Goal: Information Seeking & Learning: Find specific fact

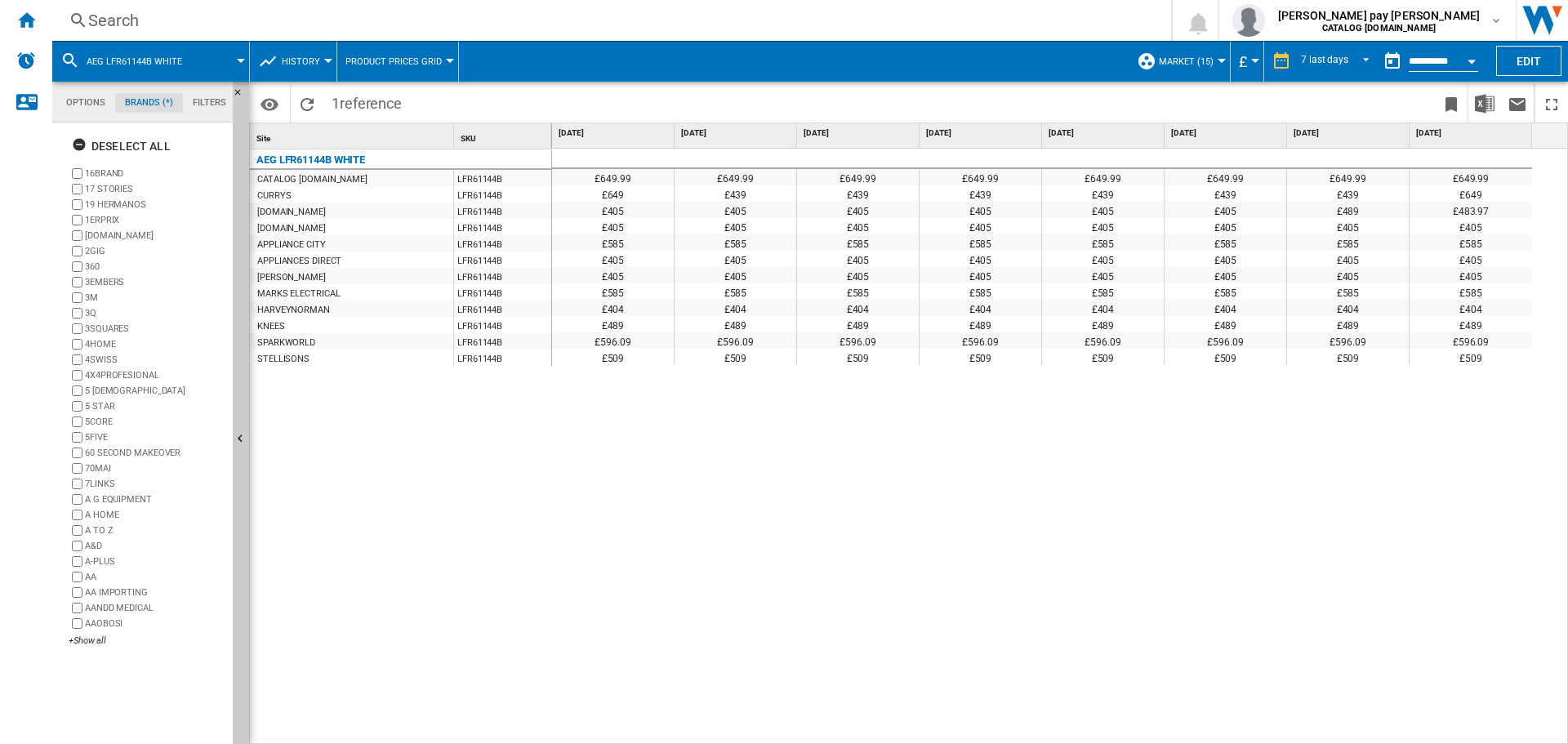
click at [261, 17] on div "Search" at bounding box center [608, 20] width 1040 height 23
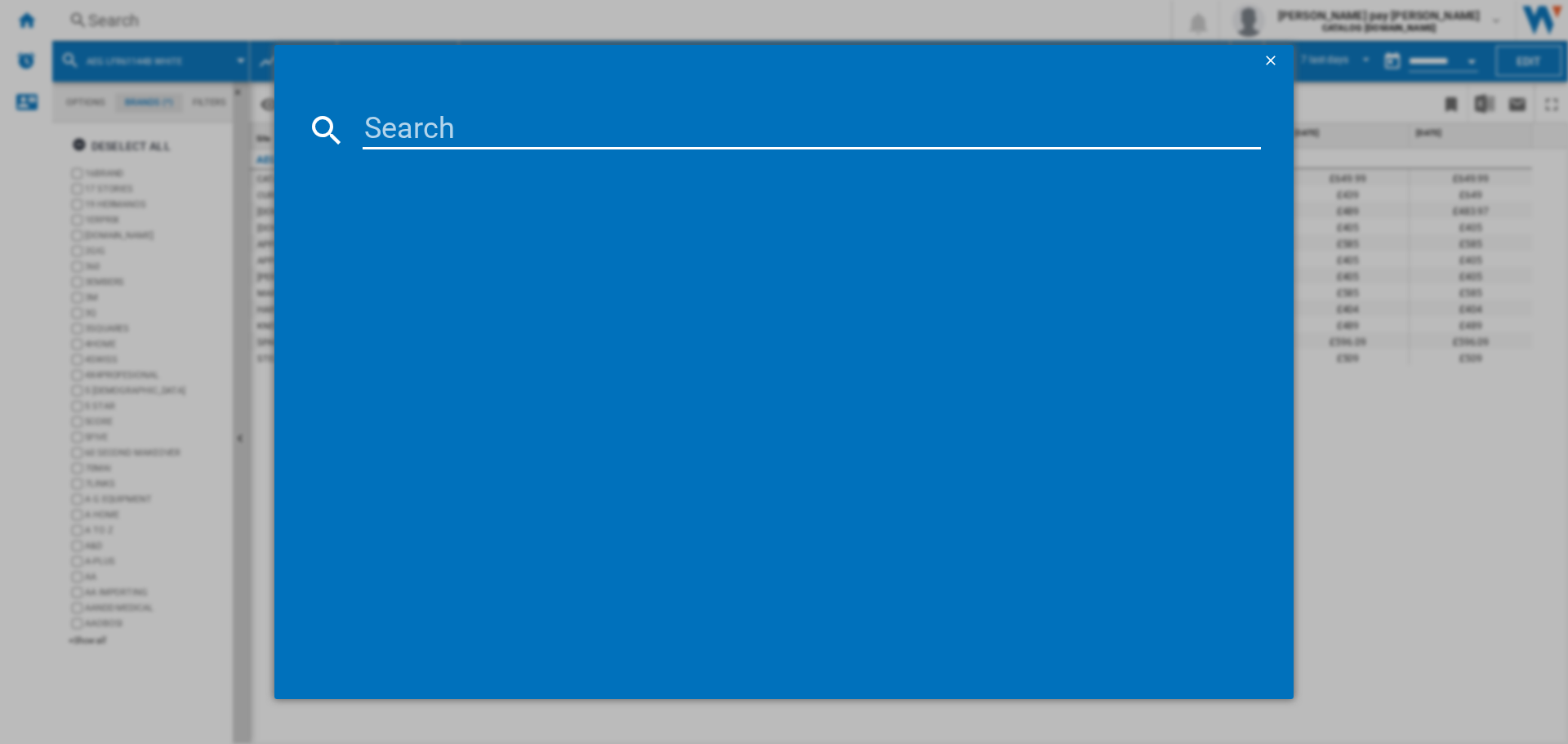
click at [419, 122] on input at bounding box center [811, 130] width 898 height 39
type input "BEX335011M"
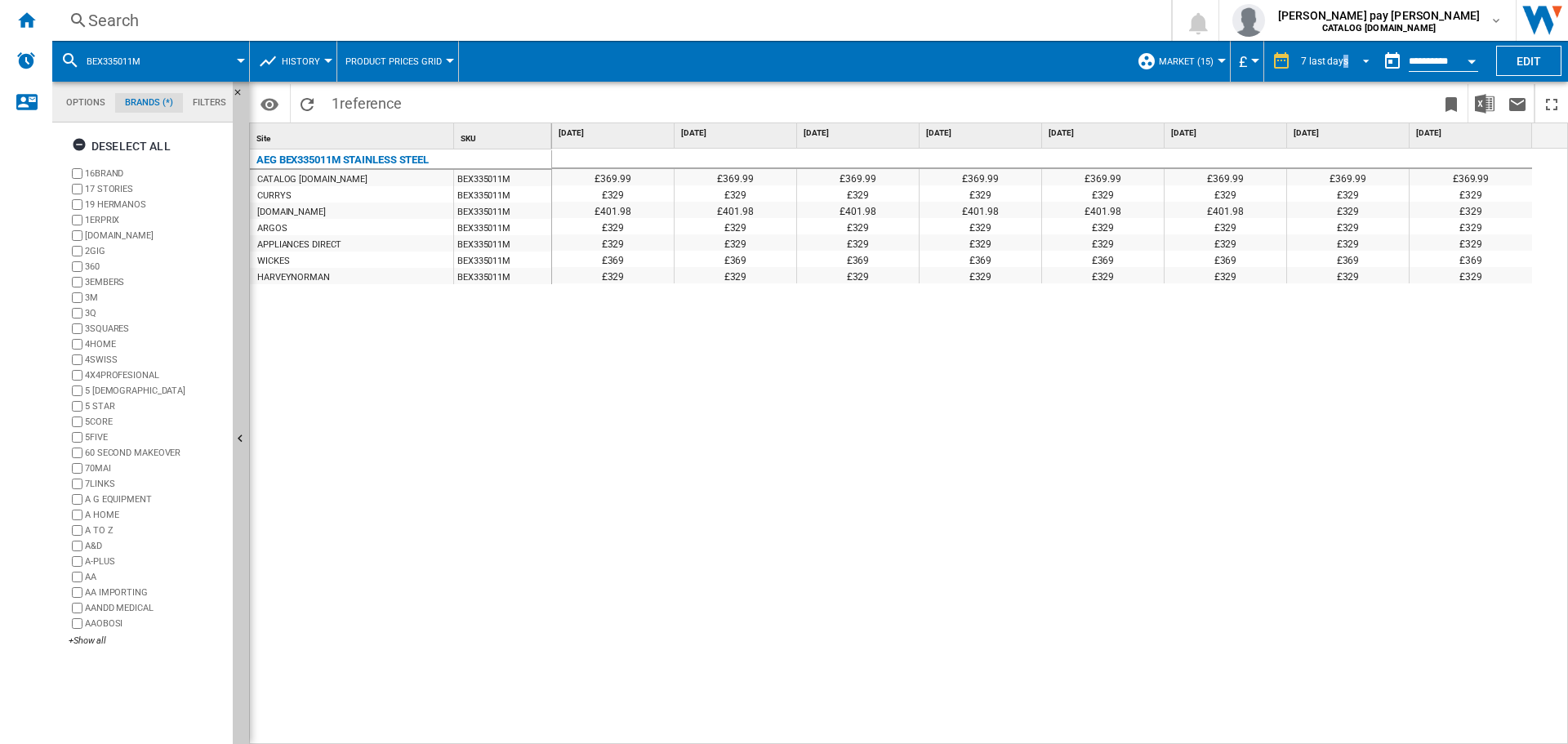
click at [1342, 56] on div "7 last days" at bounding box center [1325, 62] width 47 height 12
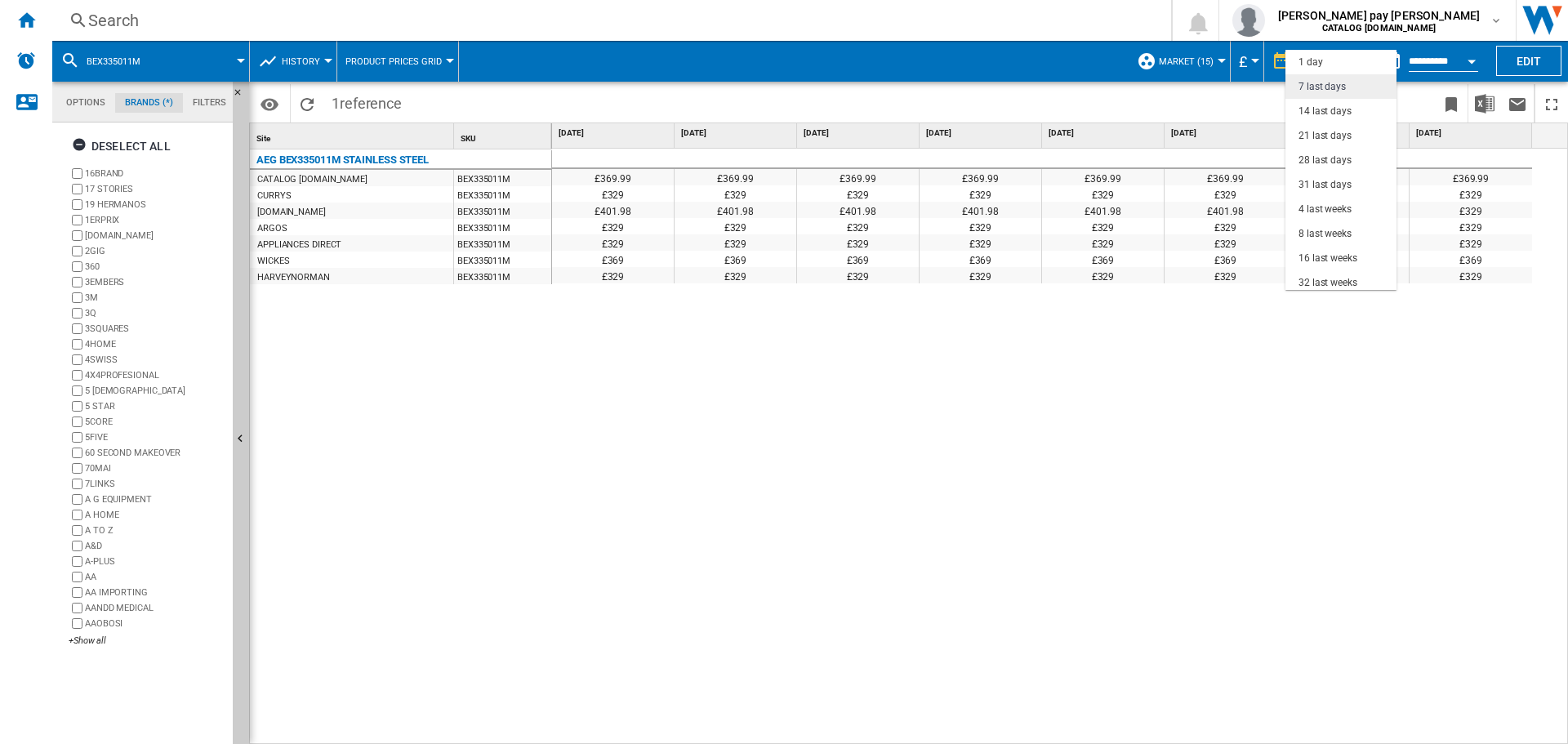
scroll to position [25, 0]
click at [1343, 109] on div "21 last days" at bounding box center [1325, 111] width 53 height 14
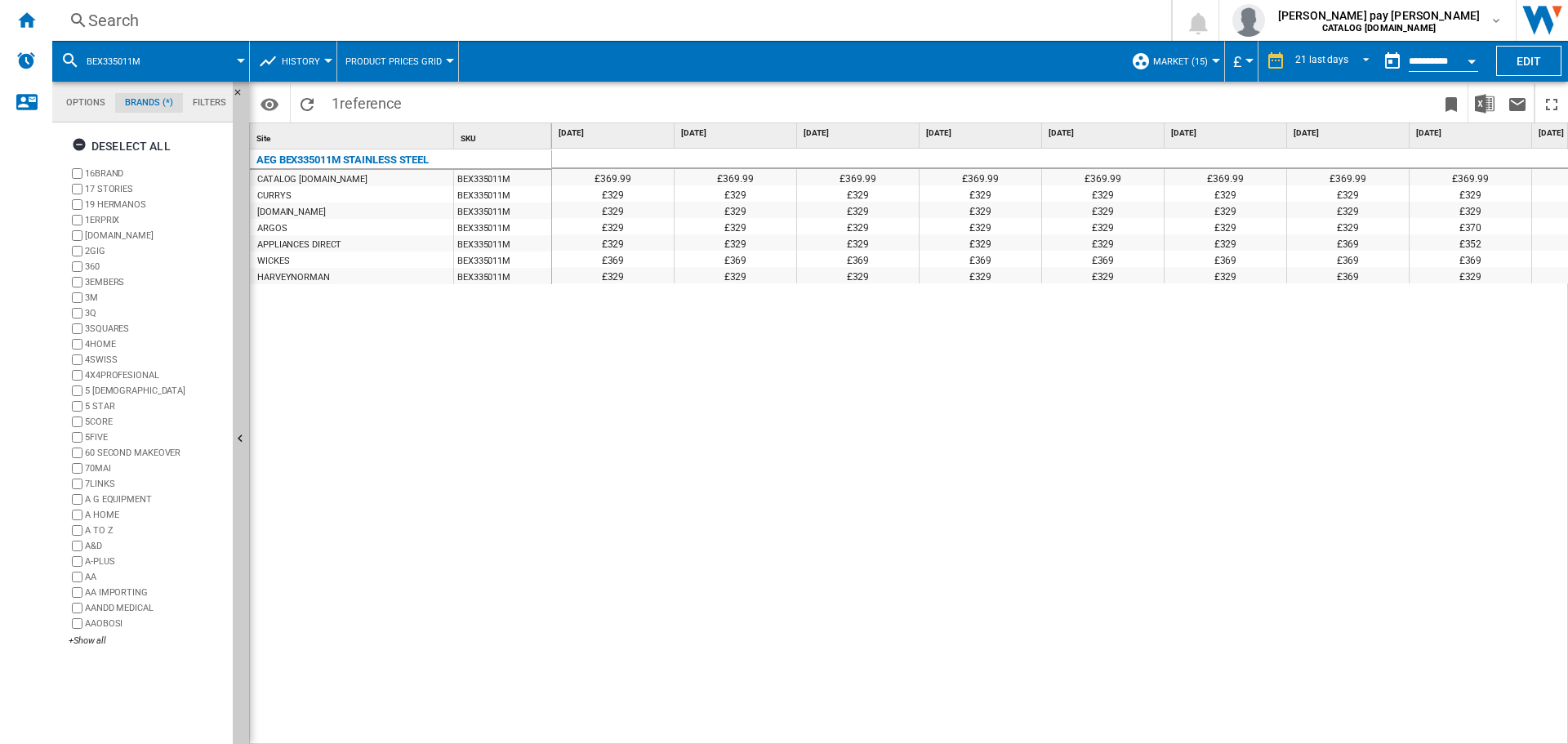
drag, startPoint x: 911, startPoint y: 733, endPoint x: 1039, endPoint y: 726, distance: 128.2
click at [1039, 726] on div "£369.99 £369.99 £369.99 £369.99 £369.99 £369.99 £369.99 £369.99 £369.99 £369.99…" at bounding box center [1059, 446] width 1016 height 596
click at [1351, 61] on span "REPORTS.WIZARD.STEPS.REPORT.STEPS.REPORT_OPTIONS.PERIOD: 21 last days" at bounding box center [1361, 59] width 20 height 15
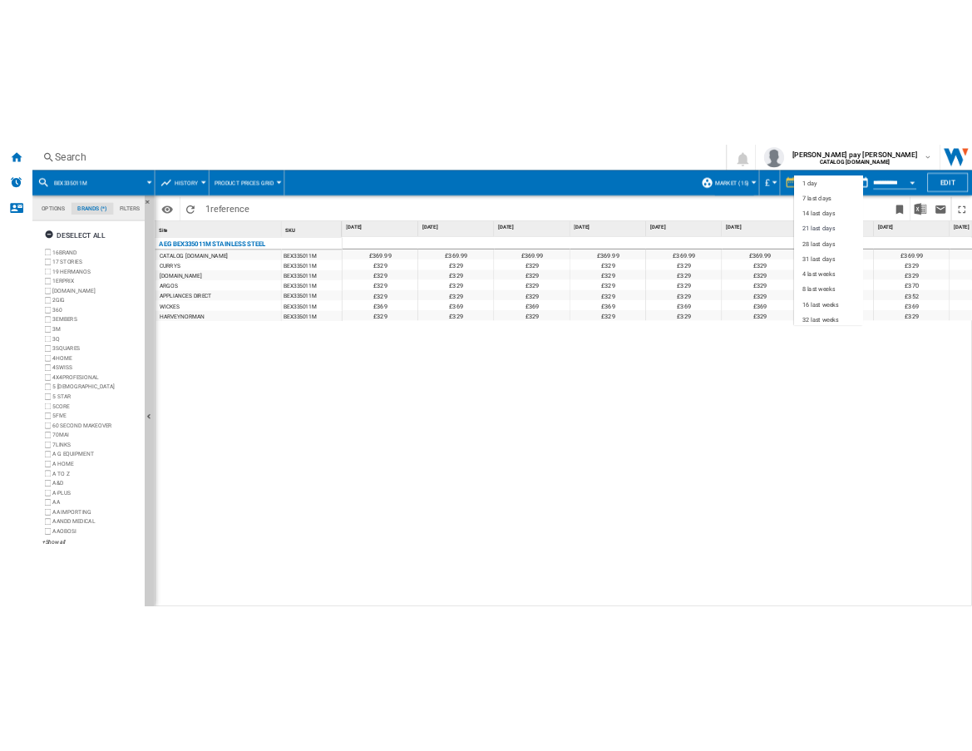
scroll to position [75, 0]
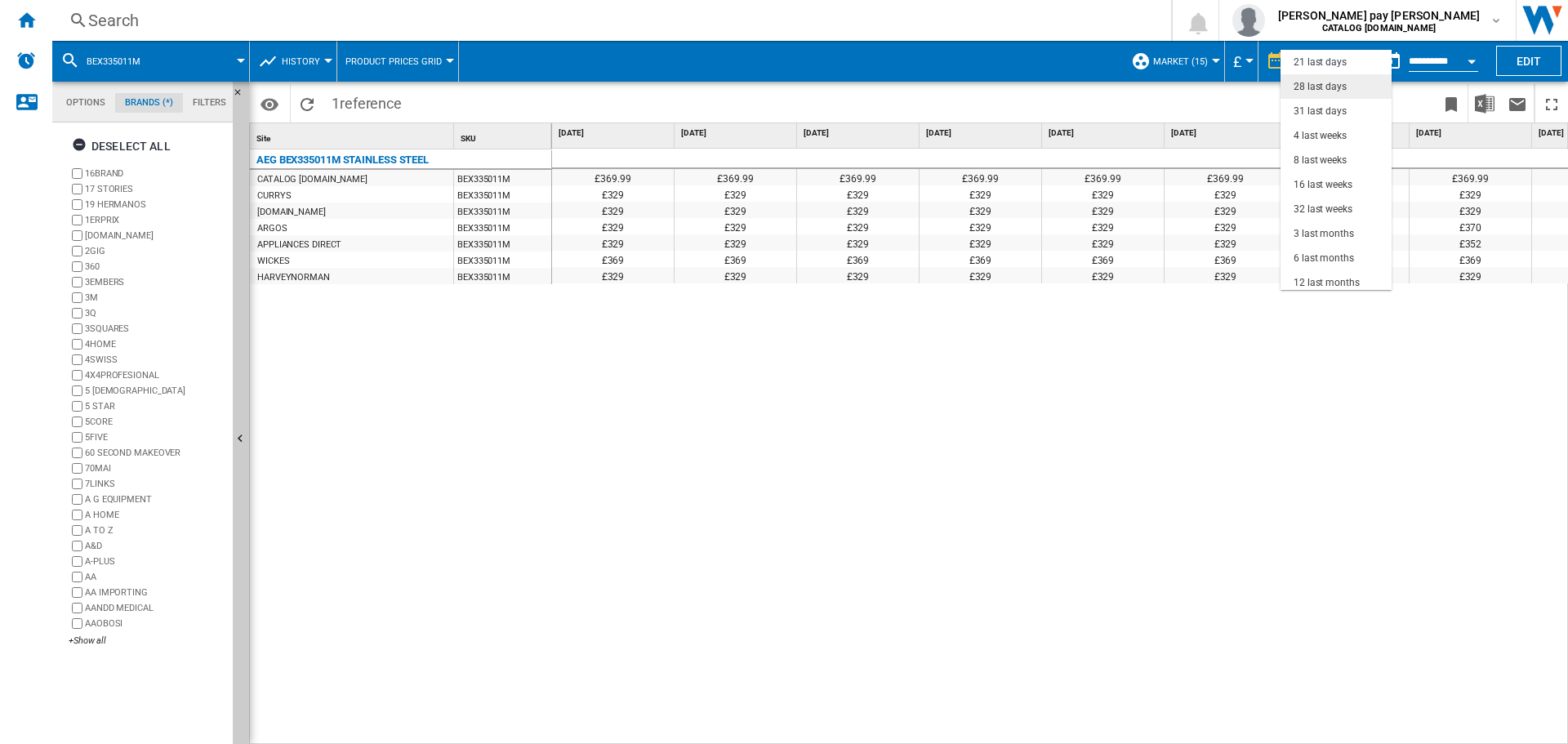
click at [1341, 87] on div "28 last days" at bounding box center [1320, 86] width 53 height 14
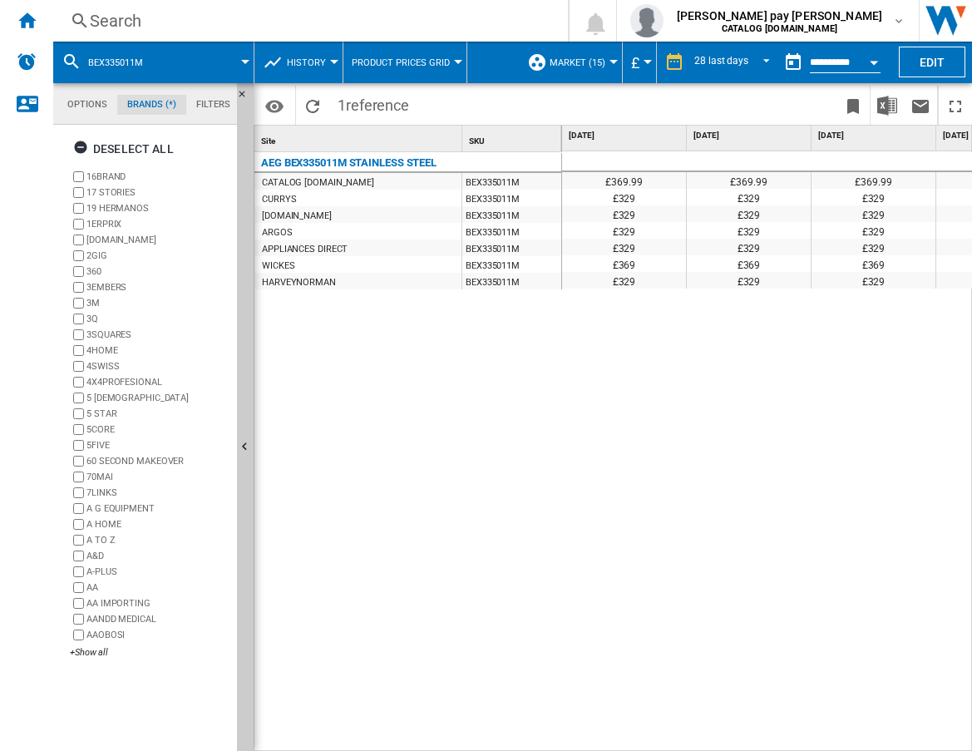
click at [595, 370] on div "£369.99 £369.99 £369.99 £369.99 £369.99 £369.99 £369.99 £369.99 £369.99 £369.99…" at bounding box center [767, 451] width 411 height 600
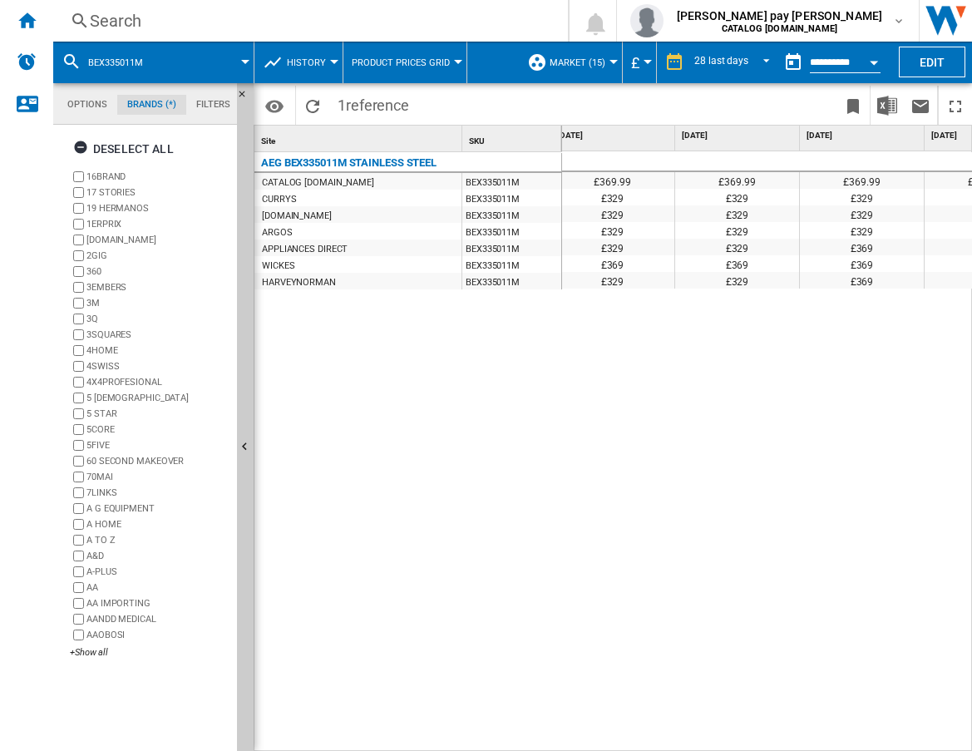
click at [254, 27] on div "Search" at bounding box center [307, 20] width 435 height 23
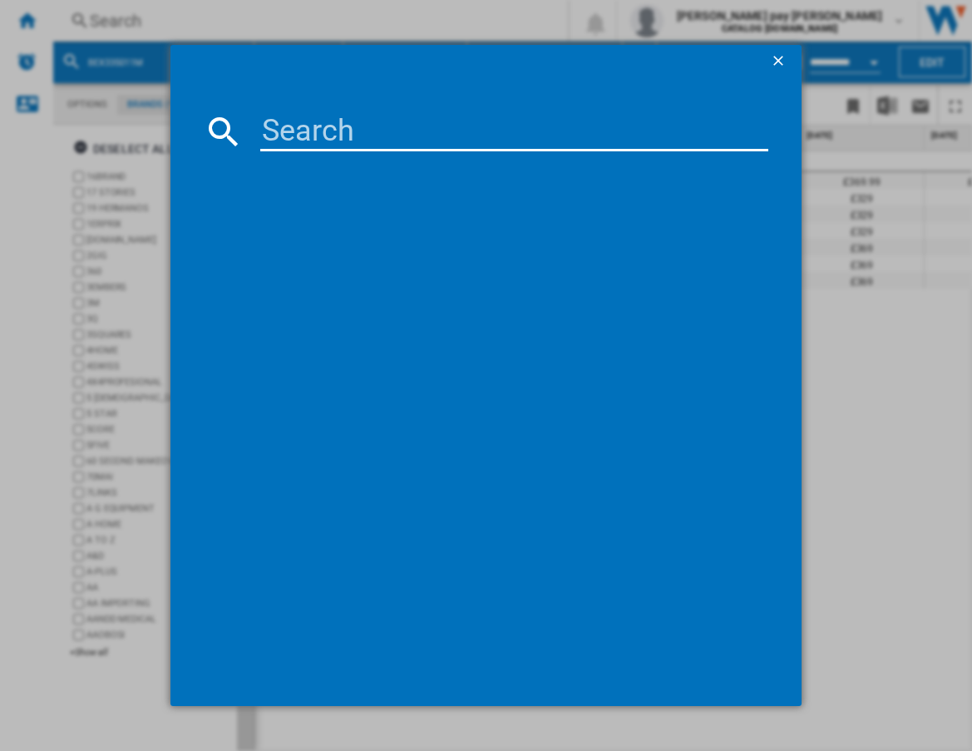
click at [323, 141] on input at bounding box center [514, 131] width 509 height 40
type input "DCB535060M"
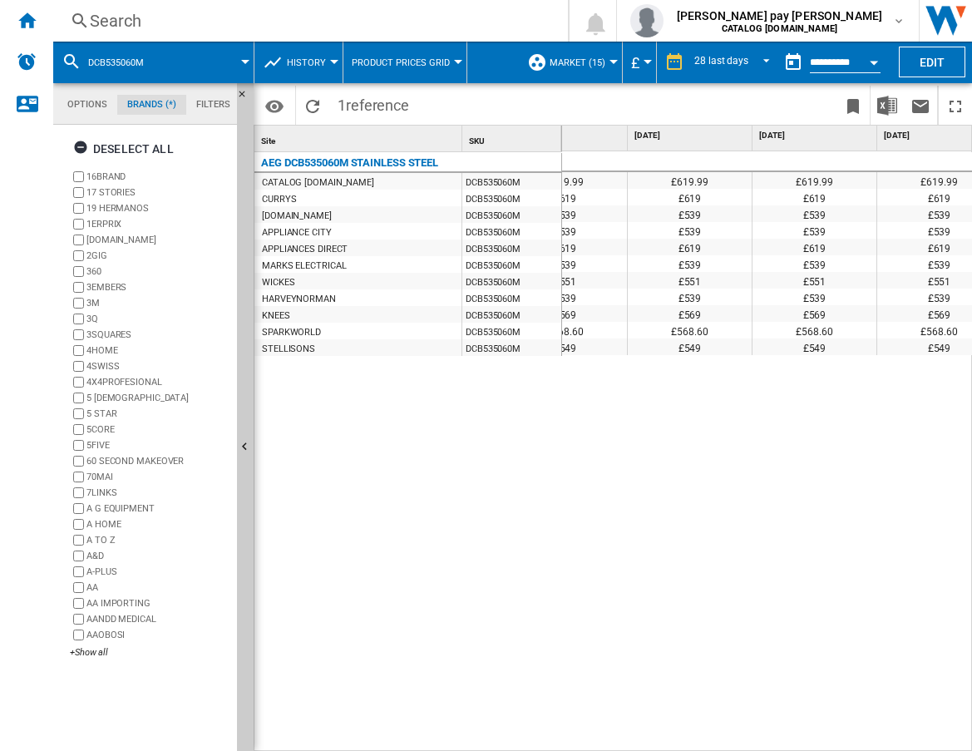
scroll to position [0, 300]
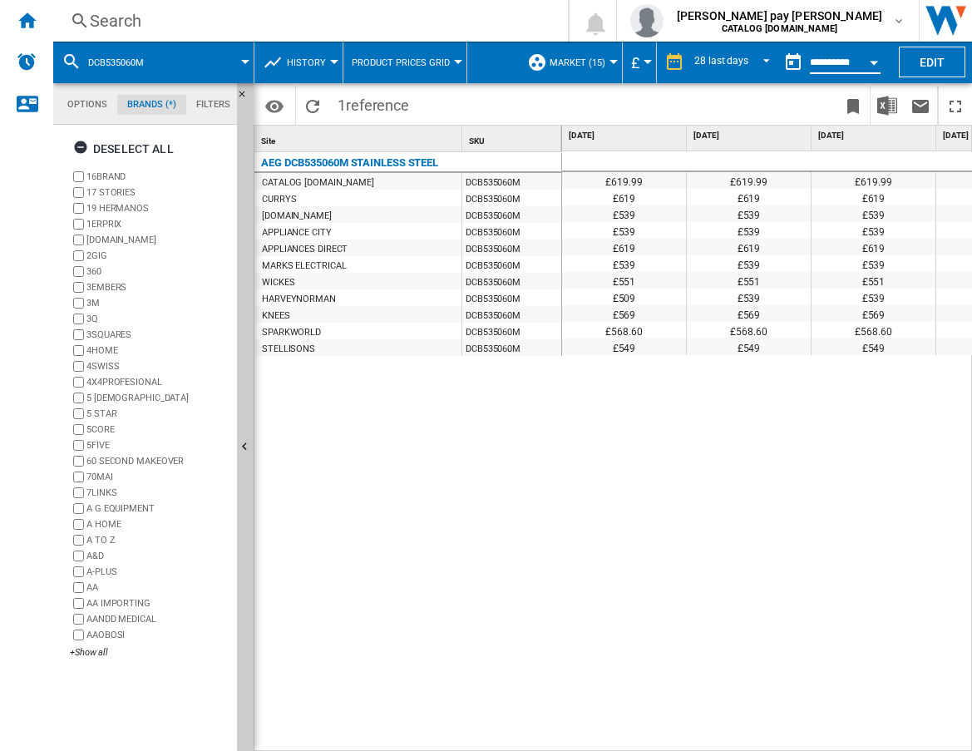
click at [855, 62] on input "**********" at bounding box center [845, 64] width 71 height 15
click at [877, 65] on button "Open calendar" at bounding box center [874, 60] width 30 height 30
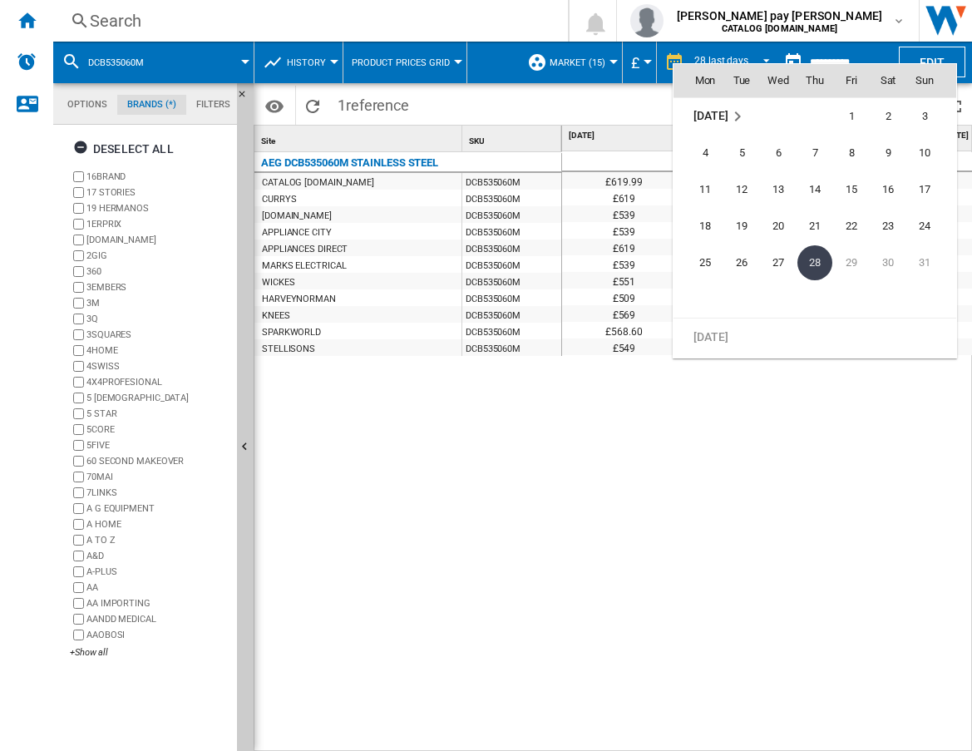
click at [877, 65] on th "Sat" at bounding box center [888, 80] width 37 height 33
click at [753, 54] on div at bounding box center [486, 375] width 972 height 751
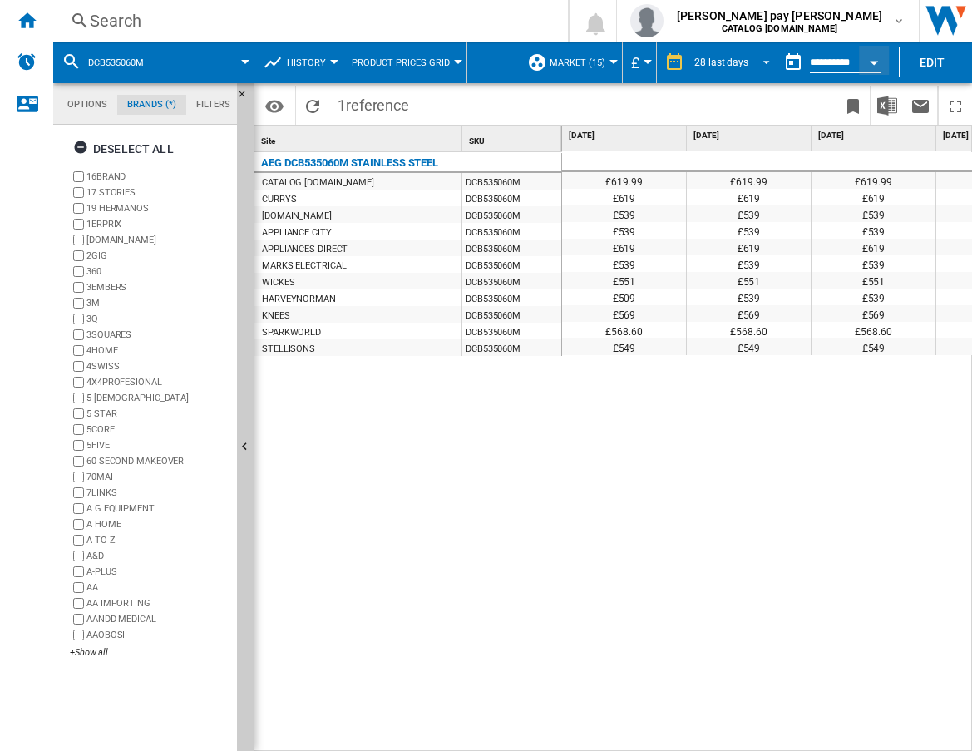
click at [753, 59] on span "REPORTS.WIZARD.STEPS.REPORT.STEPS.REPORT_OPTIONS.PERIOD: 28 last days" at bounding box center [762, 60] width 20 height 15
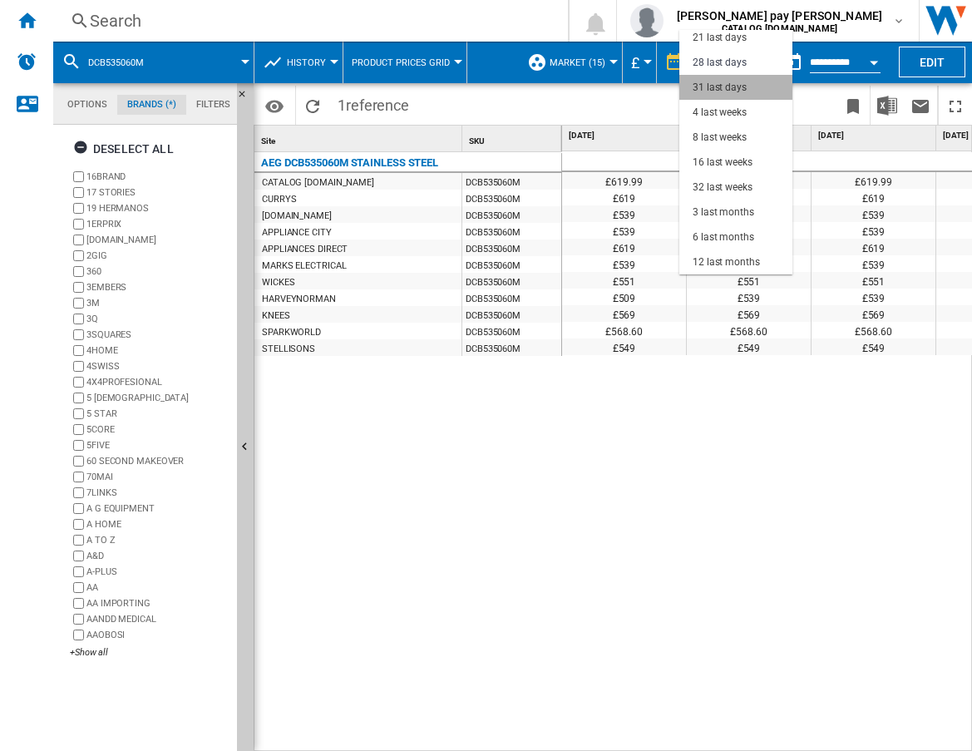
click at [749, 84] on md-option "31 last days" at bounding box center [735, 87] width 113 height 25
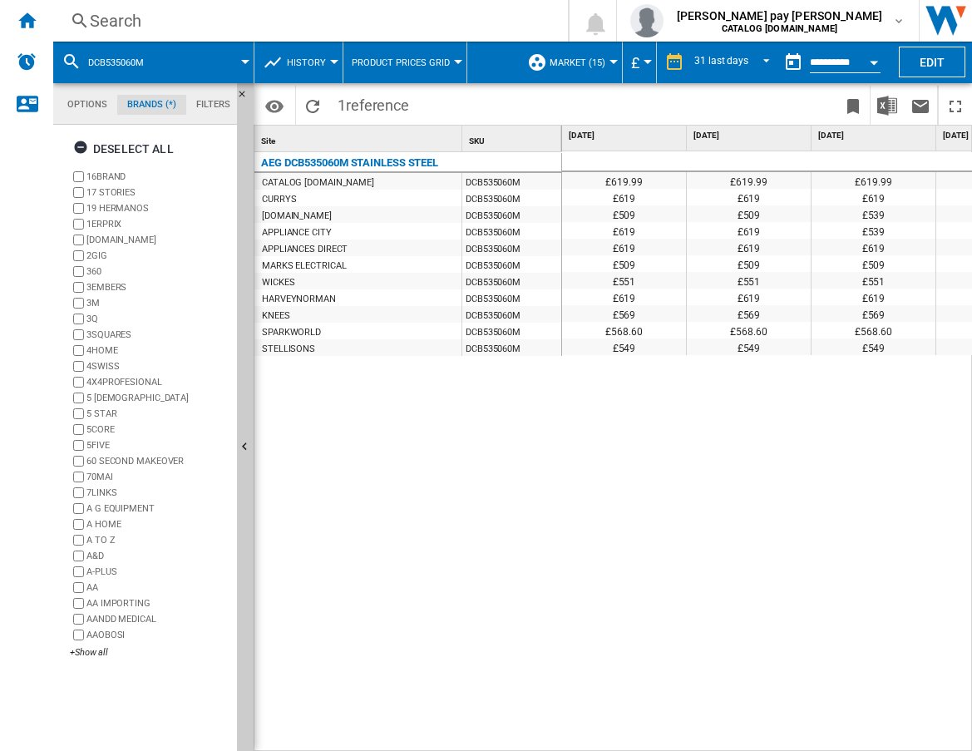
click at [304, 30] on div "Search" at bounding box center [307, 20] width 435 height 23
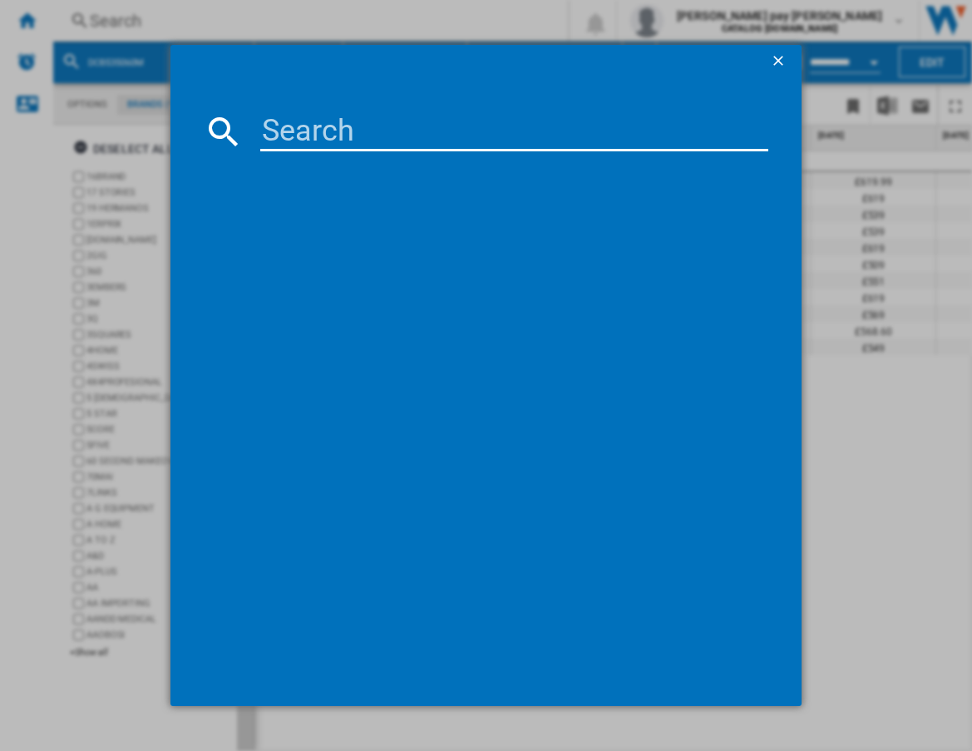
click at [346, 133] on input at bounding box center [514, 131] width 509 height 40
type input "FSB54607Z"
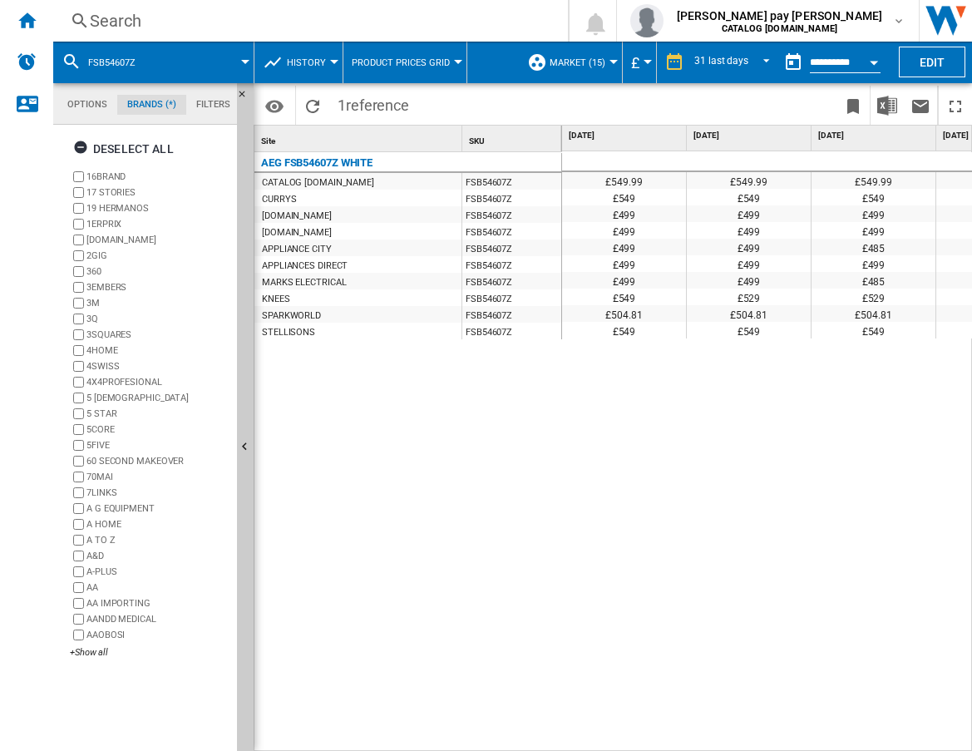
click at [743, 538] on div "£549.99 £549.99 £549.99 £549.99 £549.99 £549.99 £549.99 £549.99 £549 £549 £549 …" at bounding box center [767, 451] width 411 height 600
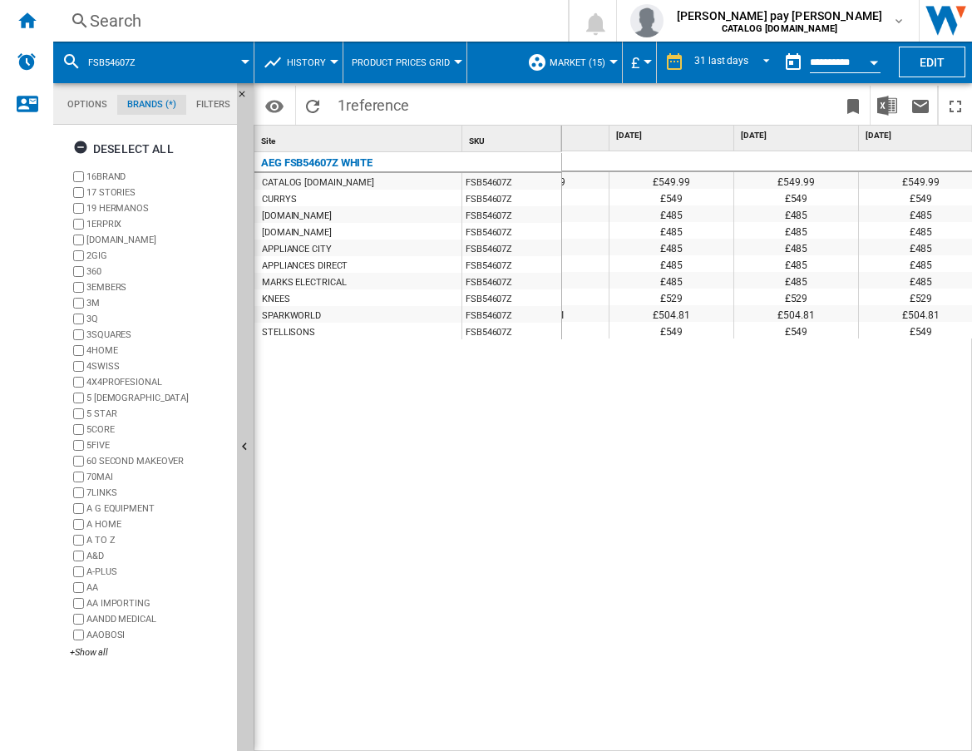
scroll to position [0, 1139]
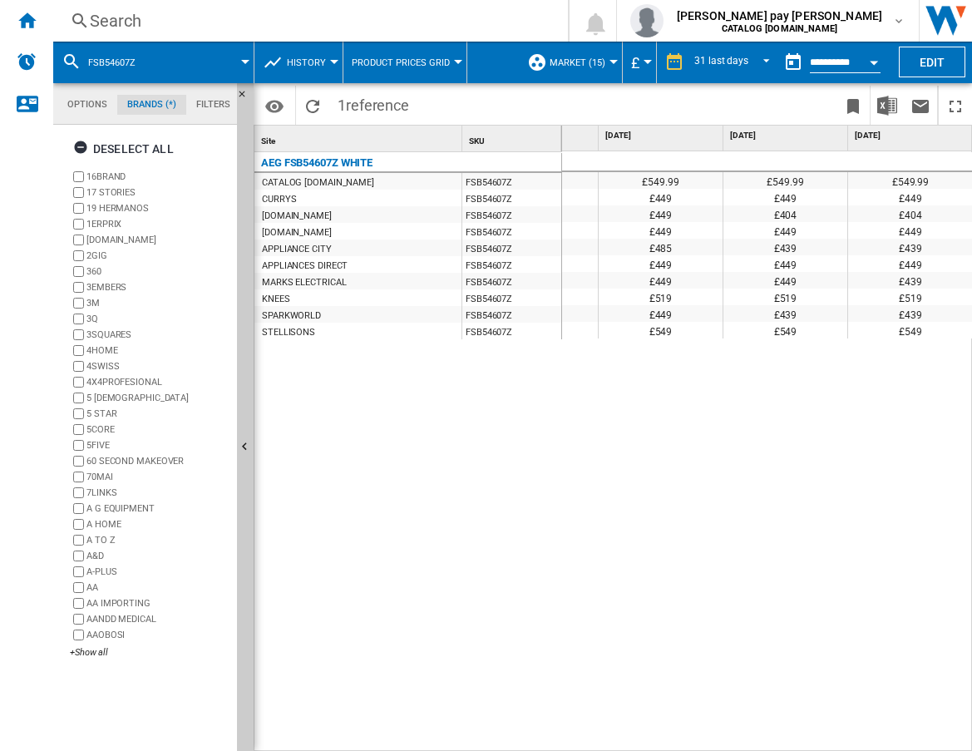
click at [168, 20] on div "Search" at bounding box center [307, 20] width 435 height 23
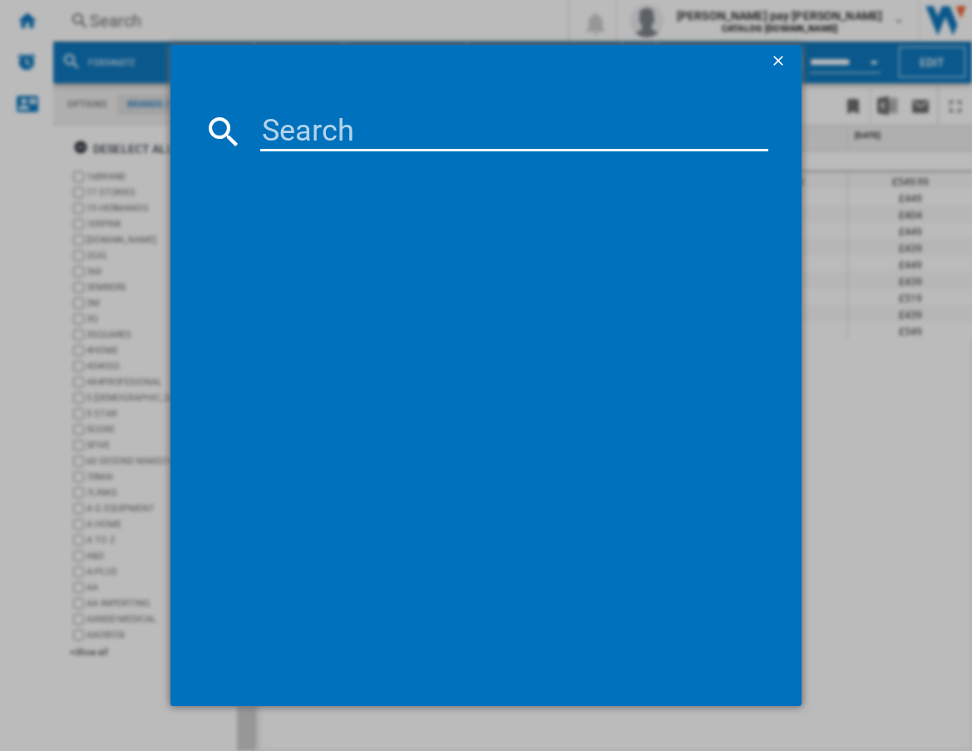
click at [318, 131] on input at bounding box center [514, 131] width 509 height 40
type input "LF7C8636BI"
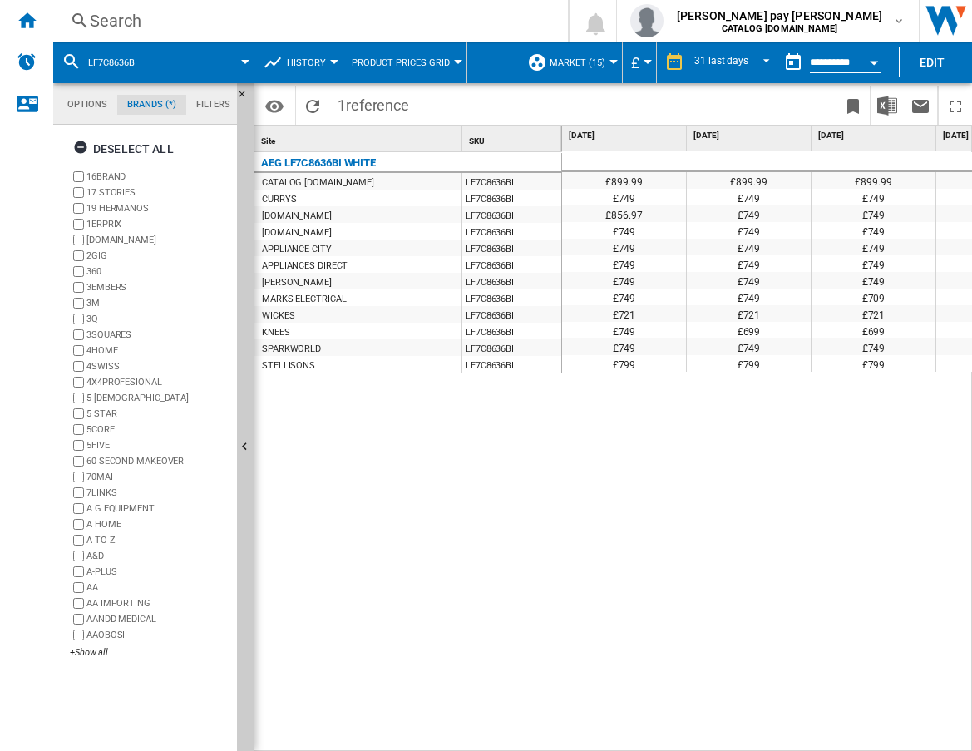
drag, startPoint x: 653, startPoint y: 684, endPoint x: 626, endPoint y: 728, distance: 51.5
click at [653, 684] on div "£899.99 £899.99 £899.99 £899.99 £899.99 £899.99 £899.99 £899.99 £749 £749 £749 …" at bounding box center [767, 451] width 411 height 600
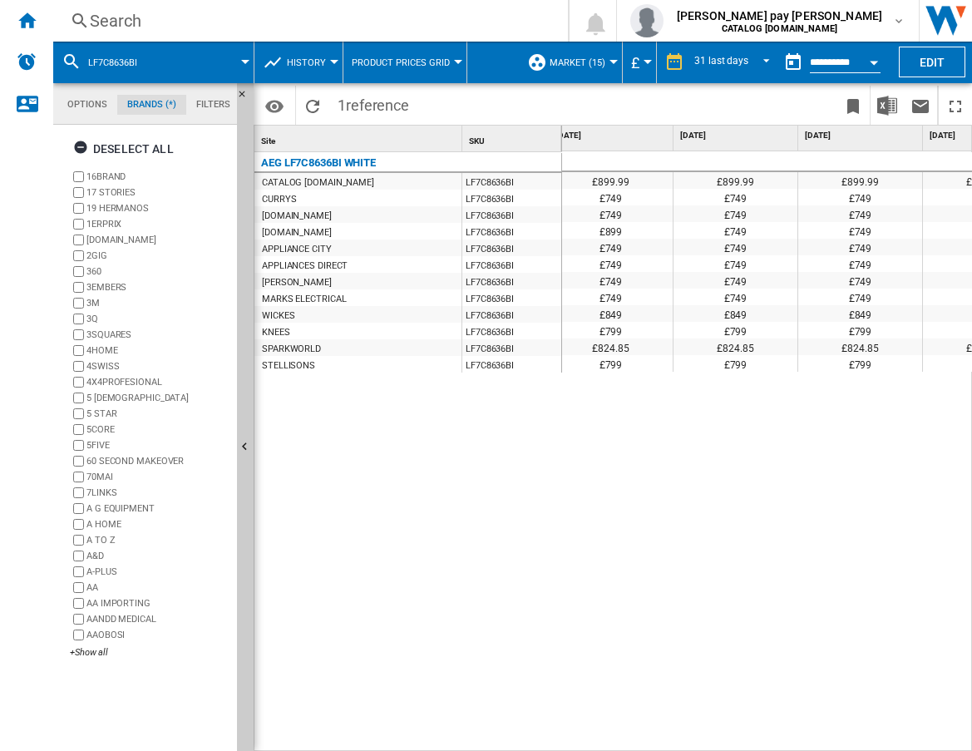
scroll to position [0, 2377]
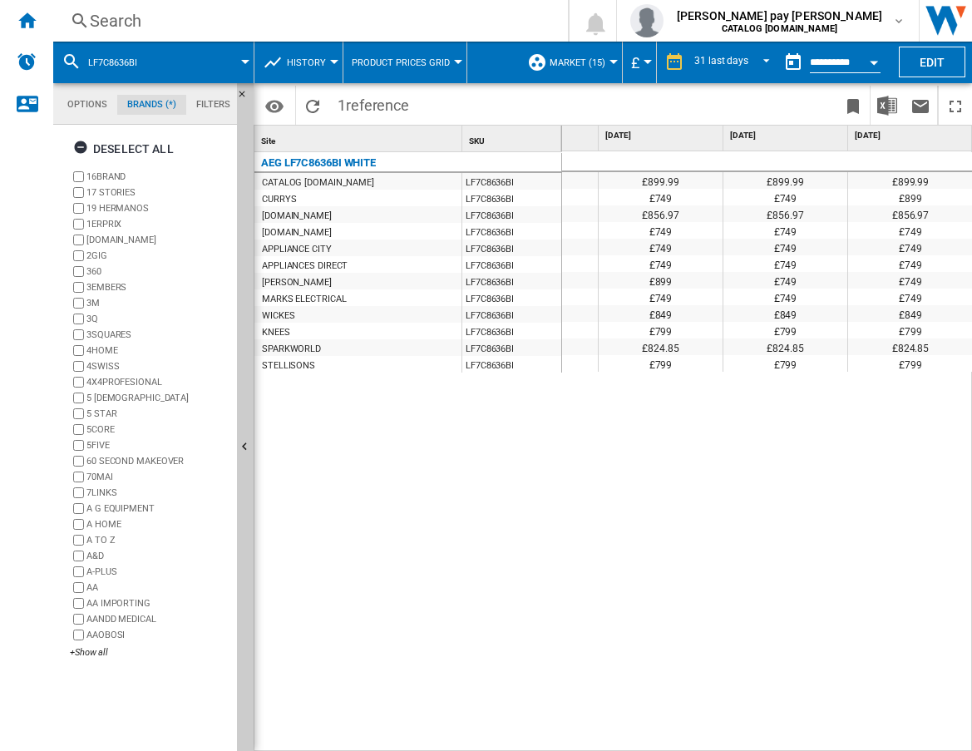
click at [239, 33] on div "Search Search 0 [PERSON_NAME] pay [PERSON_NAME] CATALOG [DOMAIN_NAME] CATALOG […" at bounding box center [512, 21] width 919 height 42
click at [238, 21] on div "Search" at bounding box center [307, 20] width 435 height 23
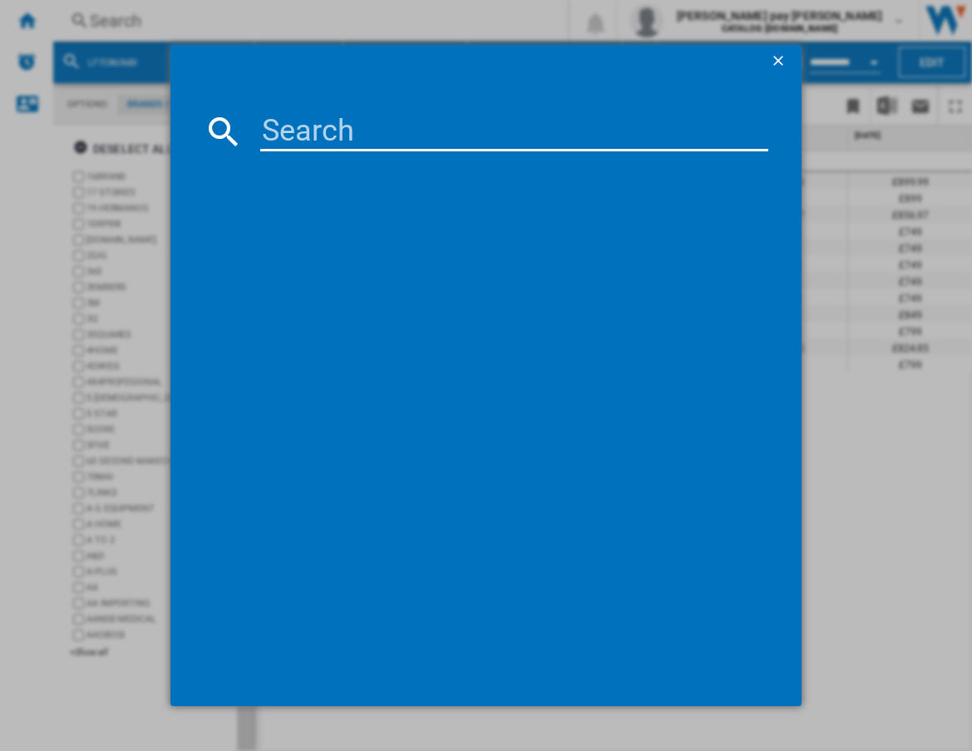
click at [339, 133] on input at bounding box center [514, 131] width 509 height 40
type input "FSB53647Z"
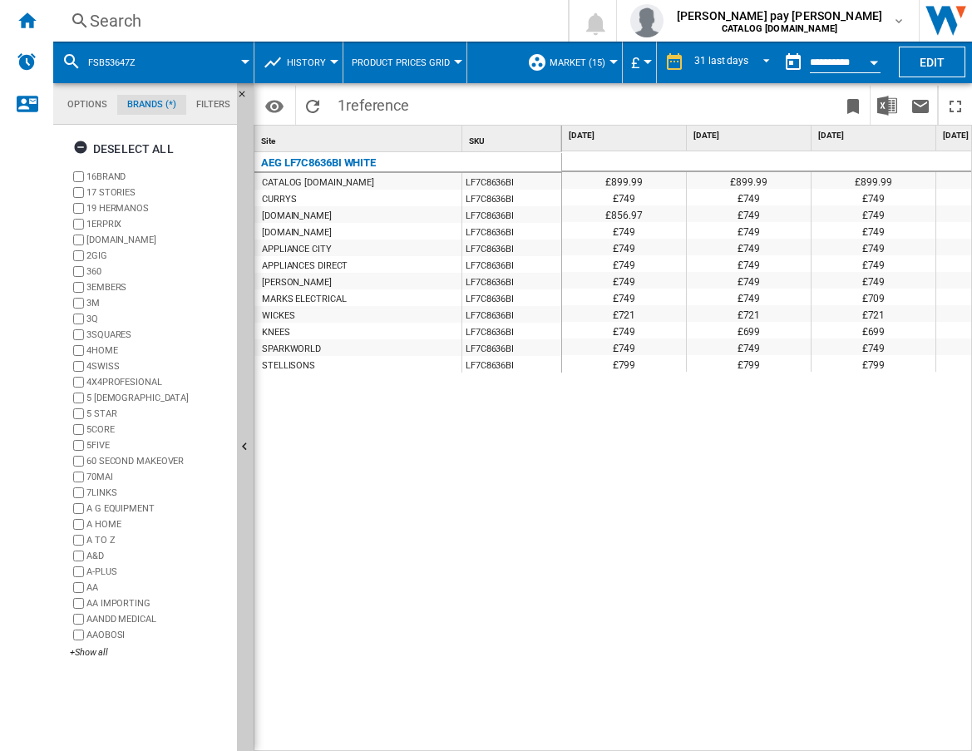
click at [663, 430] on div "£899.99 £899.99 £899.99 £899.99 £899.99 £899.99 £899.99 £899.99 £899.99 £899.99…" at bounding box center [766, 290] width 409 height 279
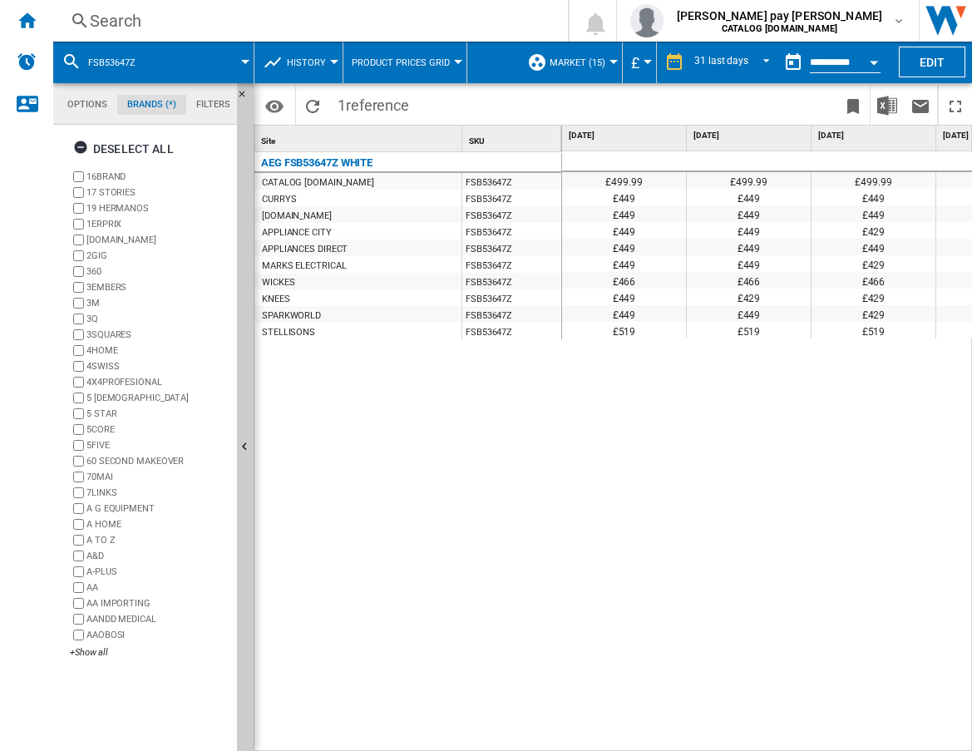
click at [199, 17] on div "Search" at bounding box center [307, 20] width 435 height 23
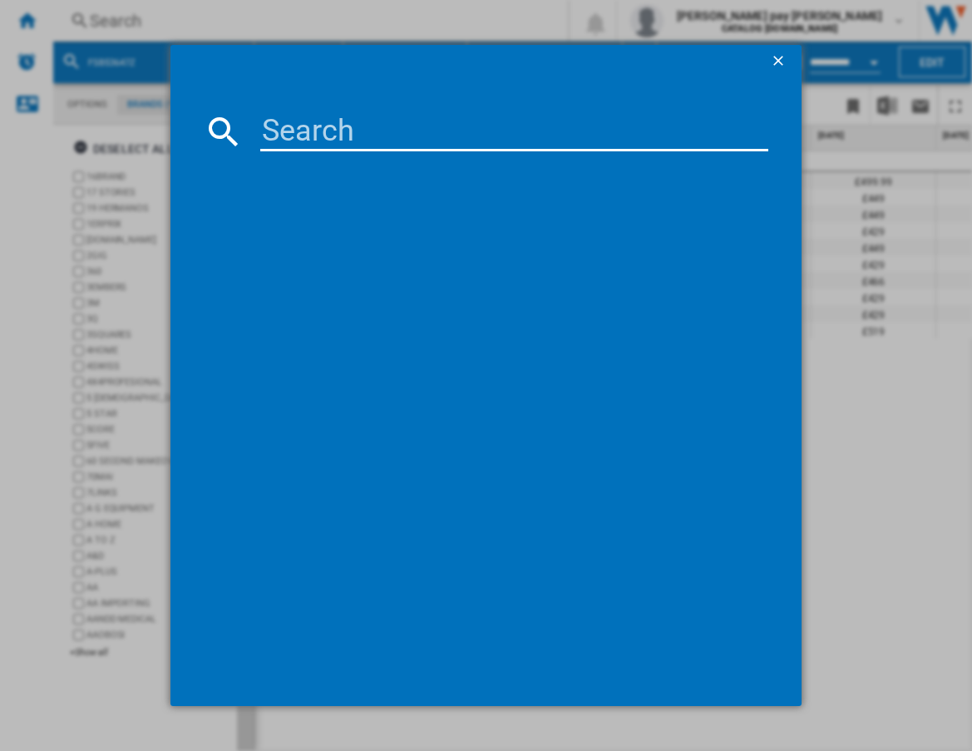
click at [324, 127] on input at bounding box center [514, 131] width 509 height 40
type input "HGX64200SB"
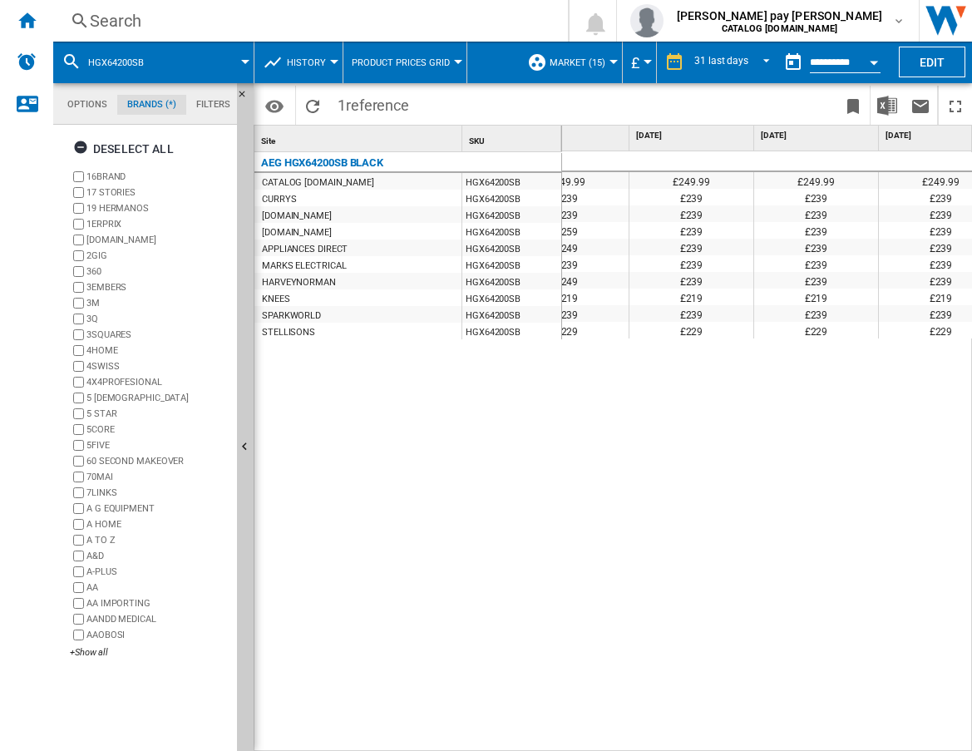
scroll to position [0, 2118]
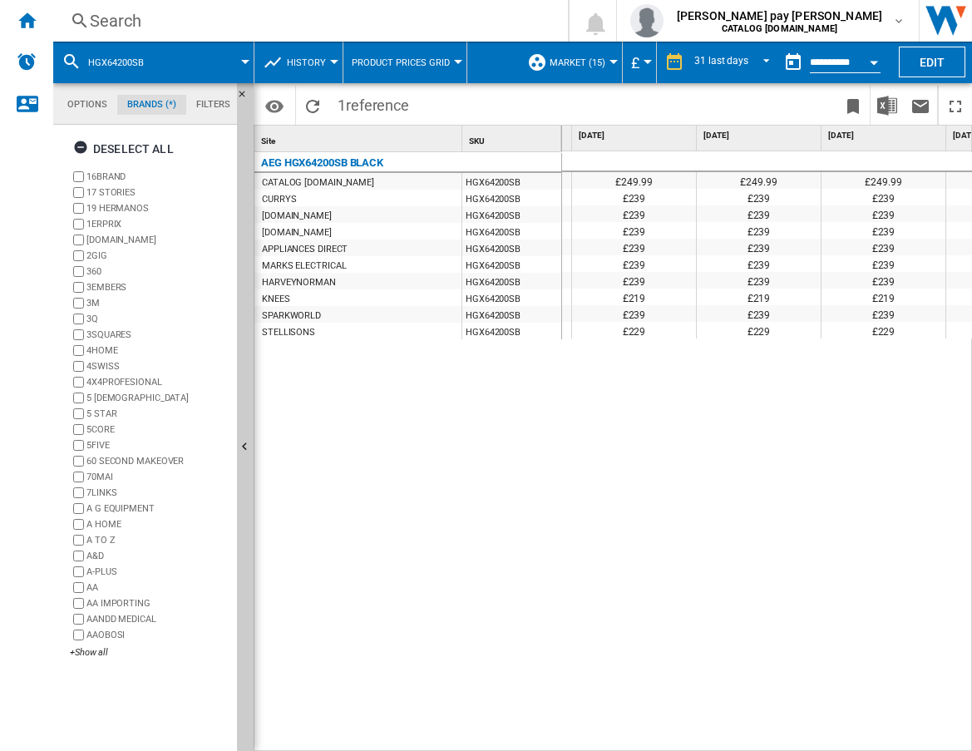
click at [251, 21] on div "Search" at bounding box center [307, 20] width 435 height 23
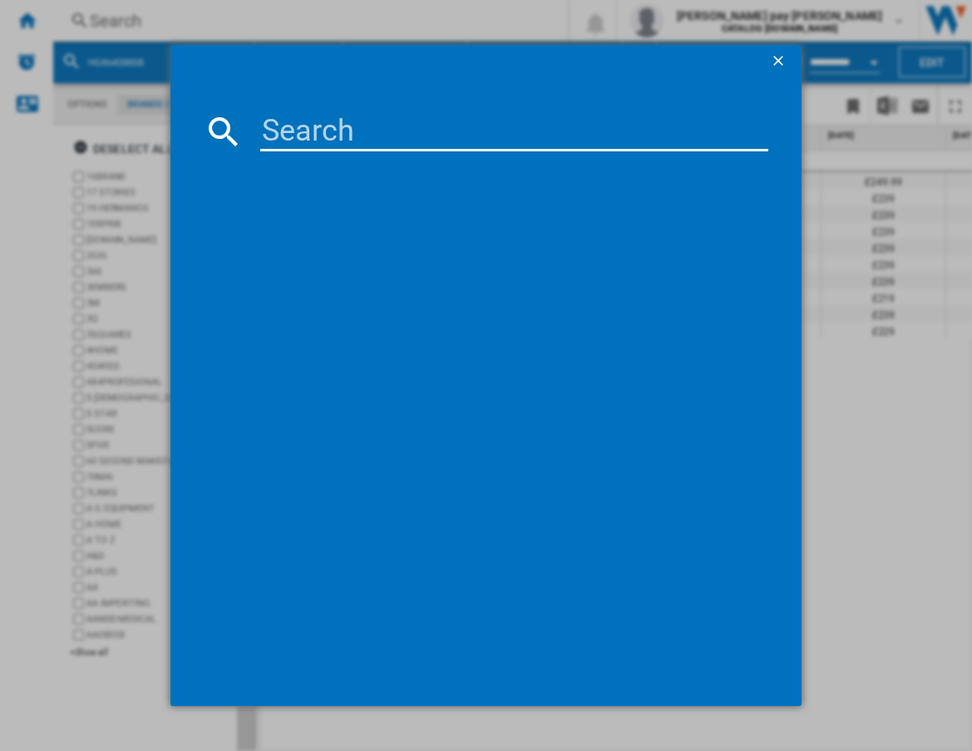
click at [395, 151] on input at bounding box center [514, 131] width 509 height 40
type input "FSS64907Z"
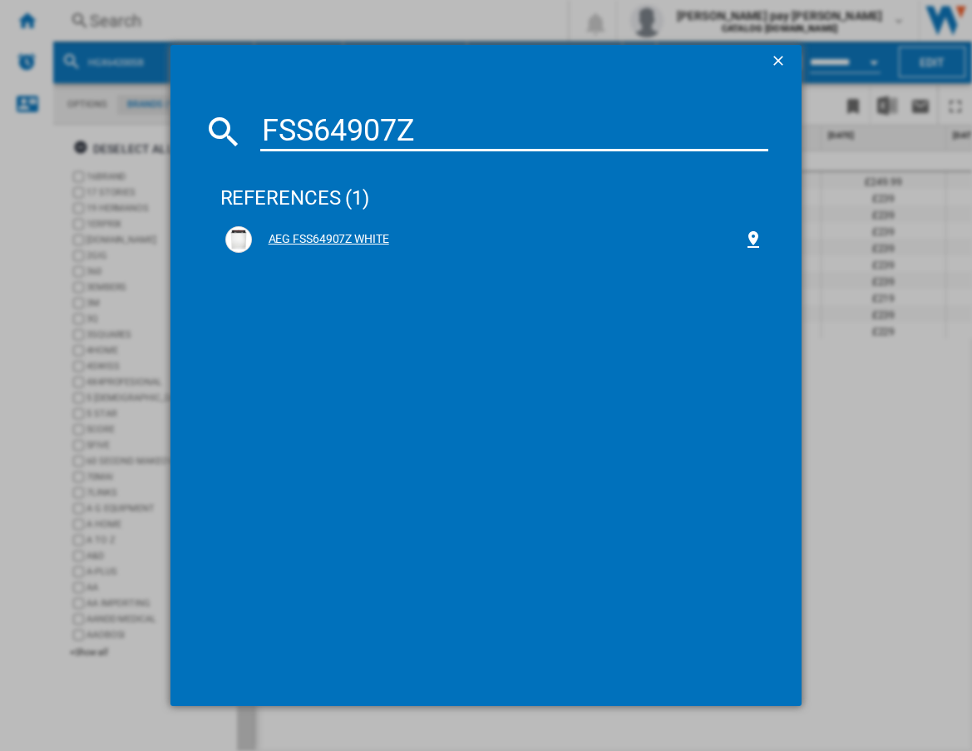
click at [324, 235] on div "AEG FSS64907Z WHITE" at bounding box center [498, 239] width 492 height 17
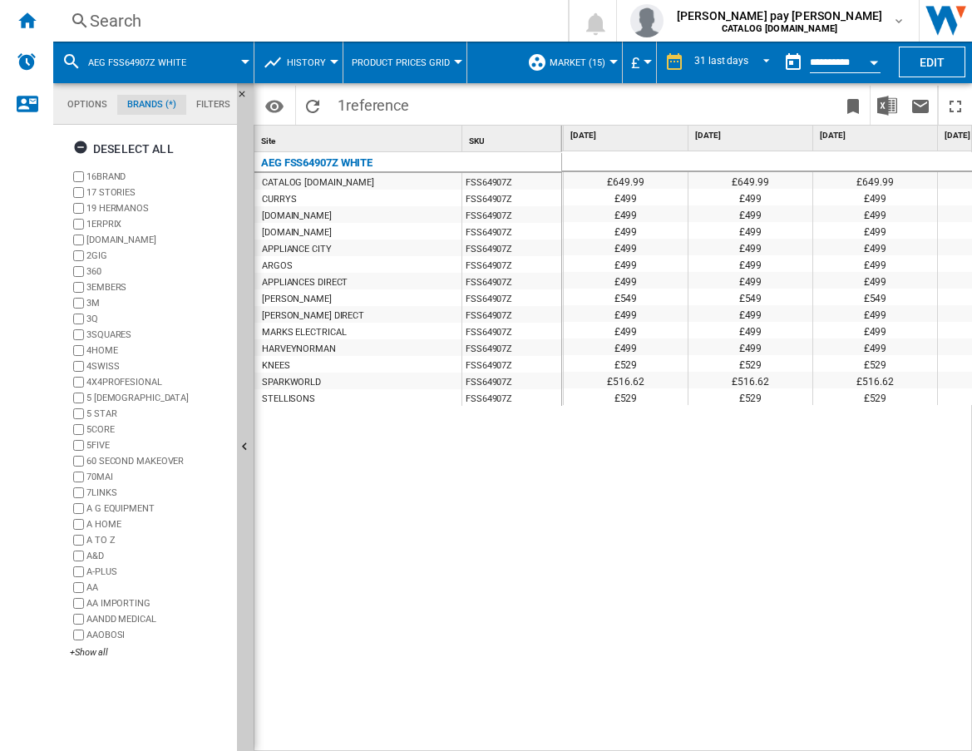
scroll to position [0, 1592]
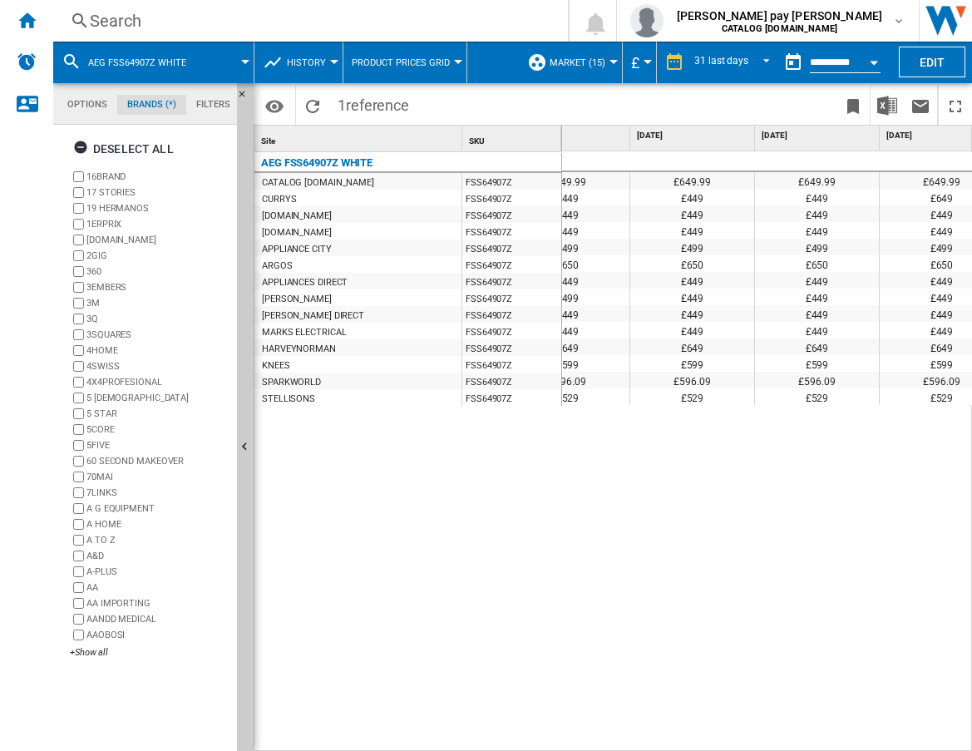
click at [739, 633] on div "£649.99 £649.99 £649.99 £649.99 £649.99 £649.99 £649.99 £649.99 £649.99 £649.99…" at bounding box center [767, 451] width 411 height 600
